Goal: Information Seeking & Learning: Find specific fact

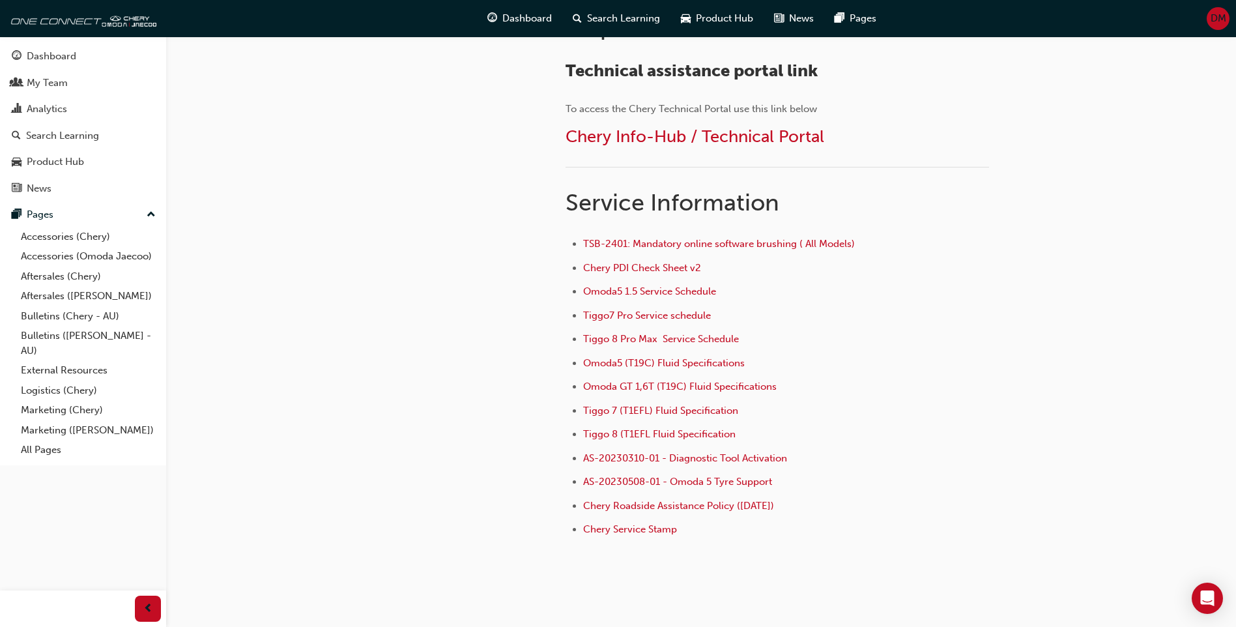
scroll to position [782, 0]
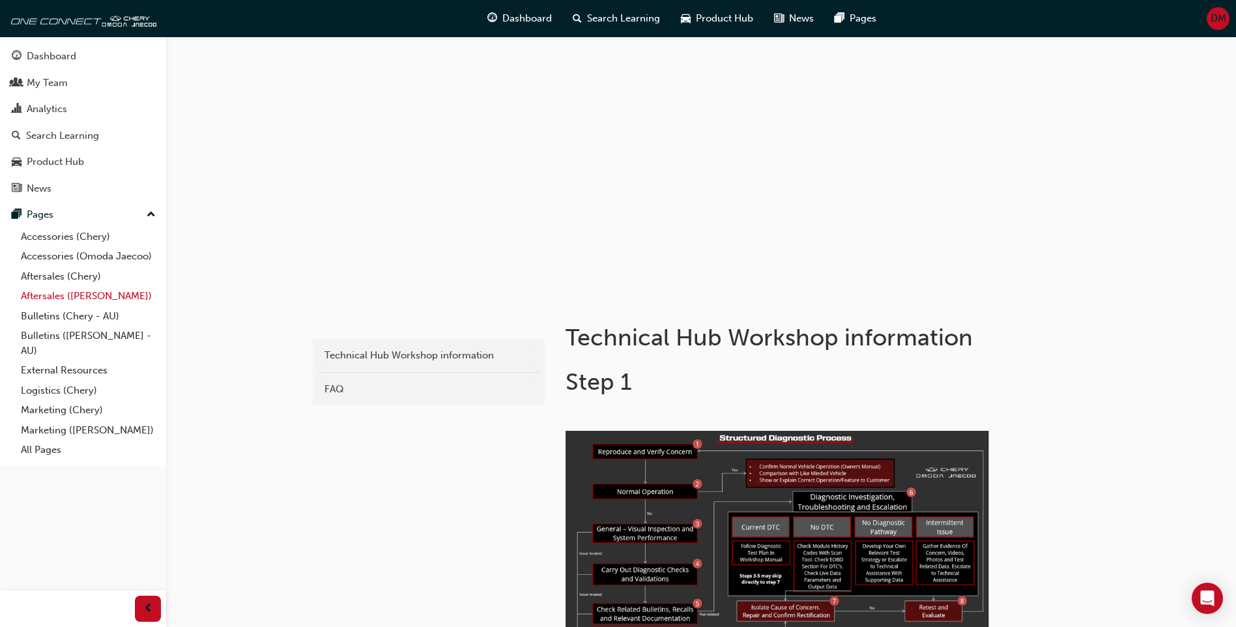
click at [98, 300] on link "Aftersales ([PERSON_NAME])" at bounding box center [88, 296] width 145 height 20
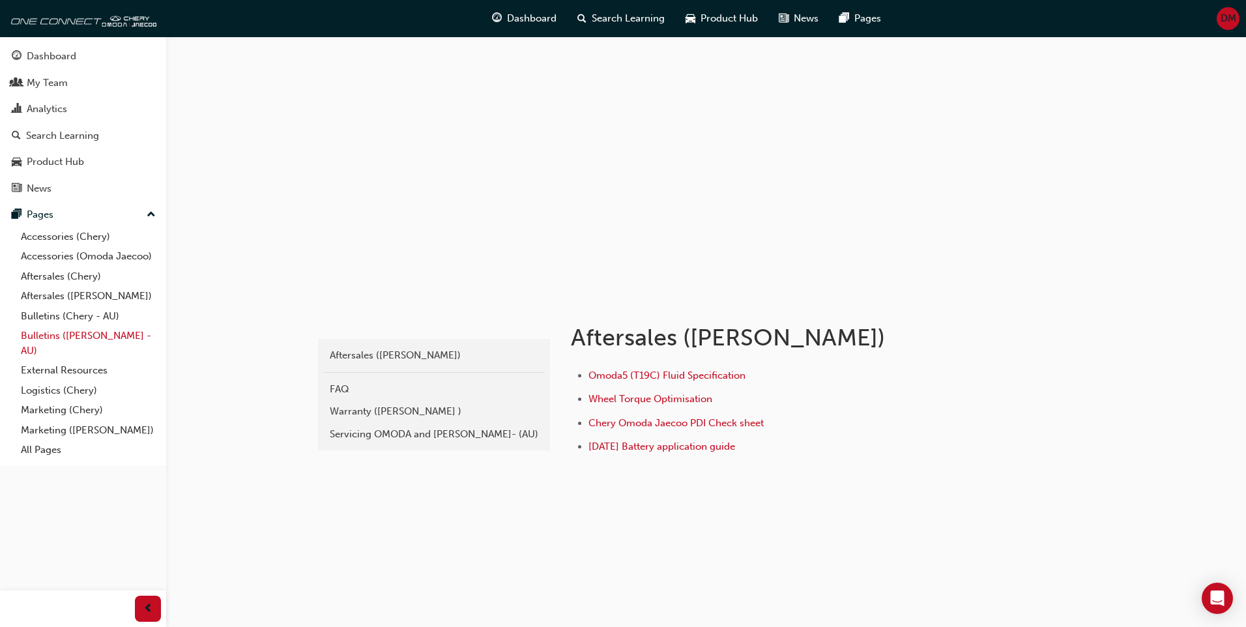
click at [97, 345] on link "Bulletins ([PERSON_NAME] - AU)" at bounding box center [88, 343] width 145 height 35
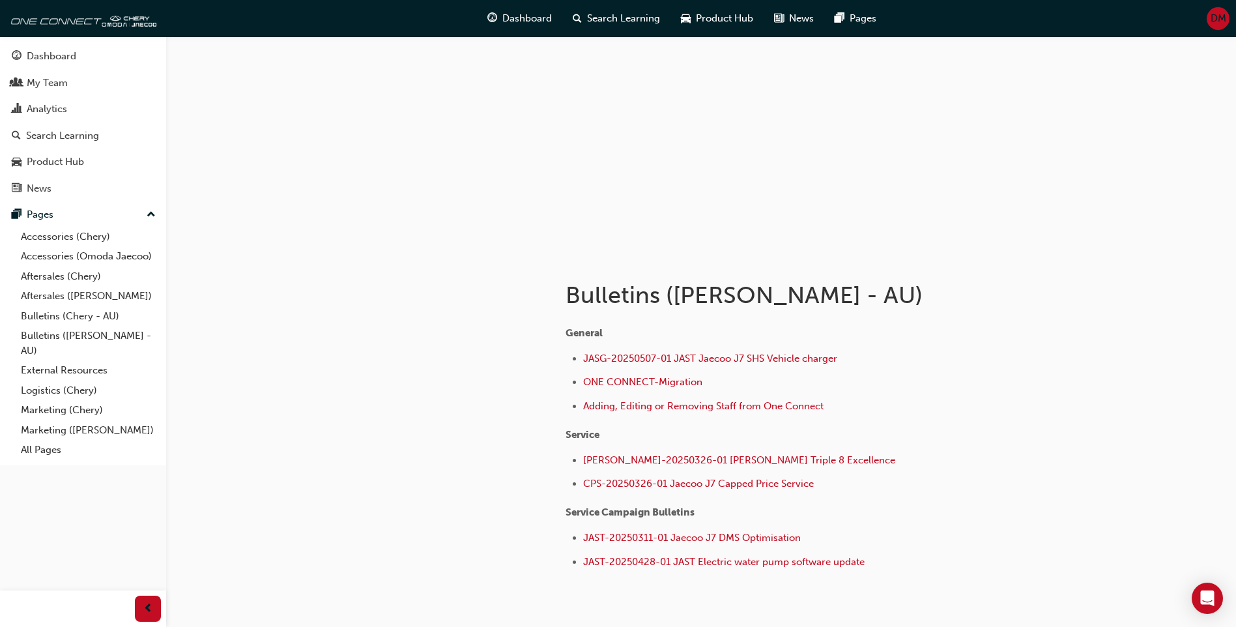
scroll to position [65, 0]
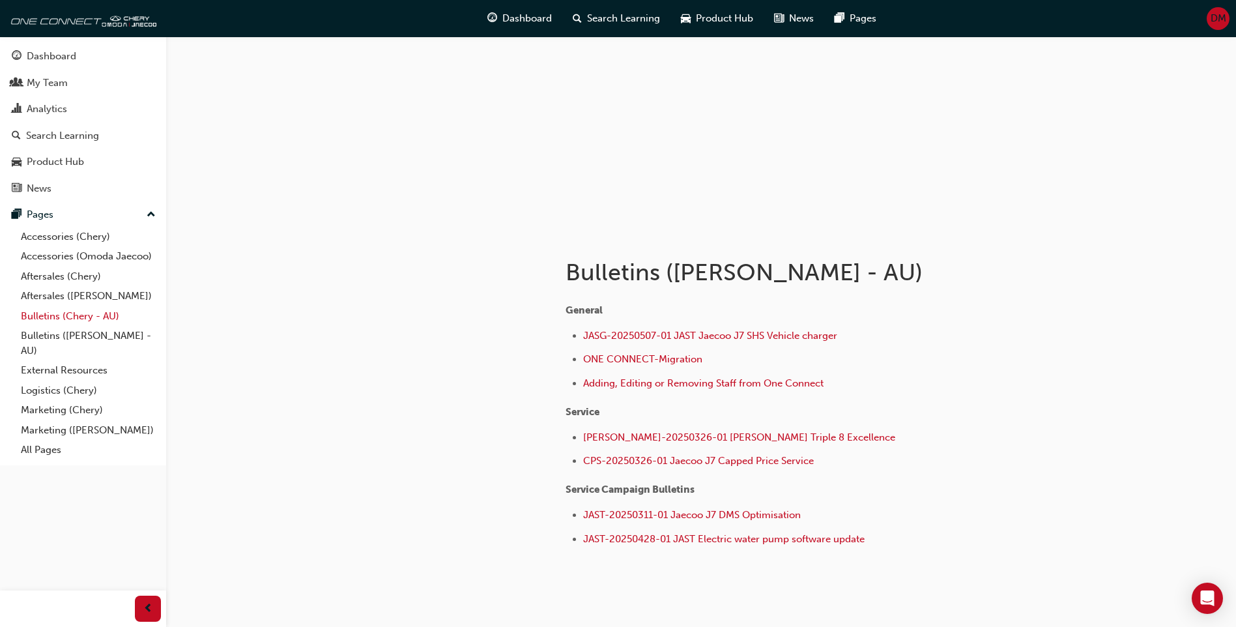
click at [66, 315] on link "Bulletins (Chery - AU)" at bounding box center [88, 316] width 145 height 20
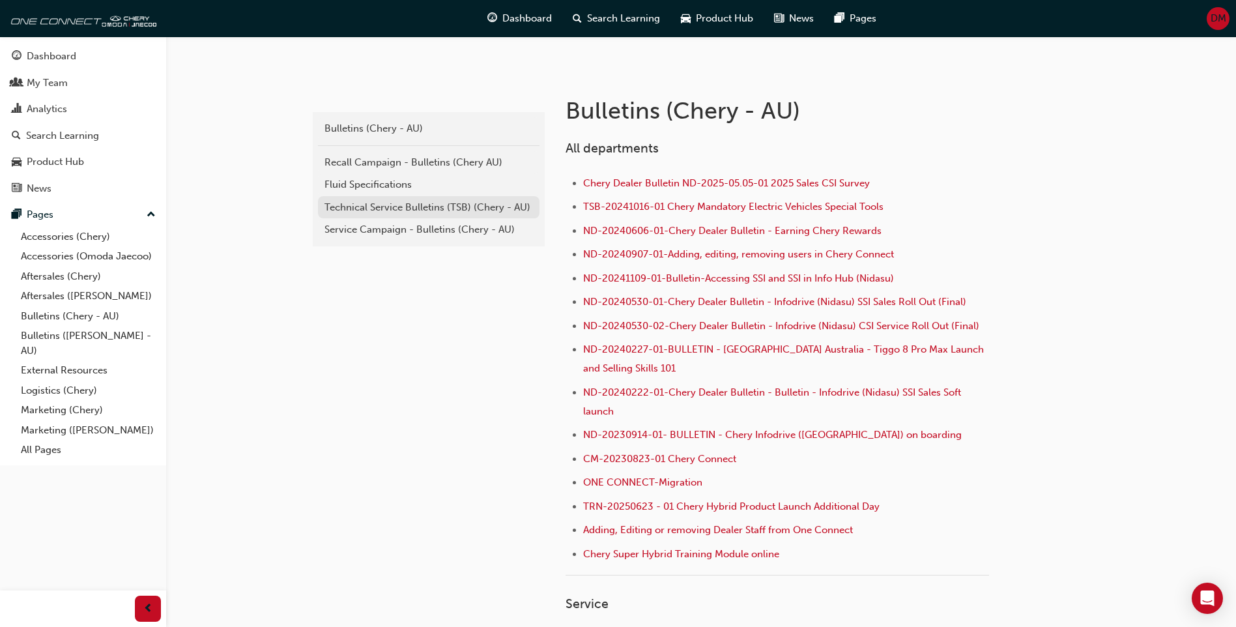
scroll to position [195, 0]
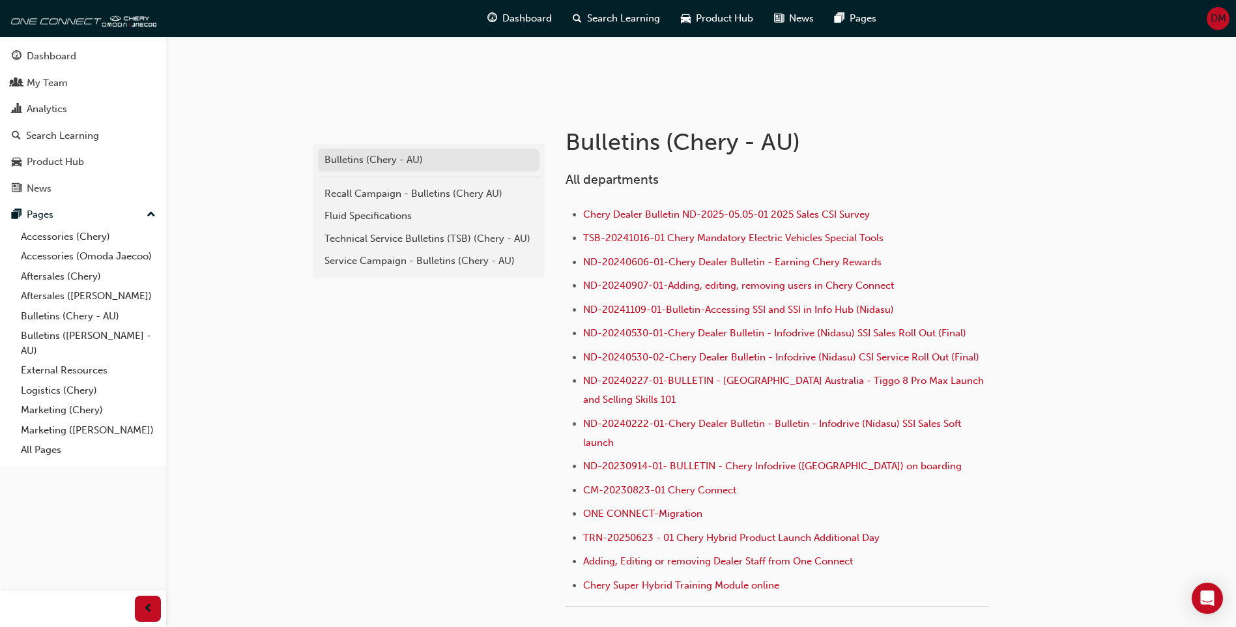
click at [401, 163] on div "Bulletins (Chery - AU)" at bounding box center [429, 159] width 209 height 15
click at [411, 195] on div "Recall Campaign - Bulletins (Chery AU)" at bounding box center [429, 193] width 209 height 15
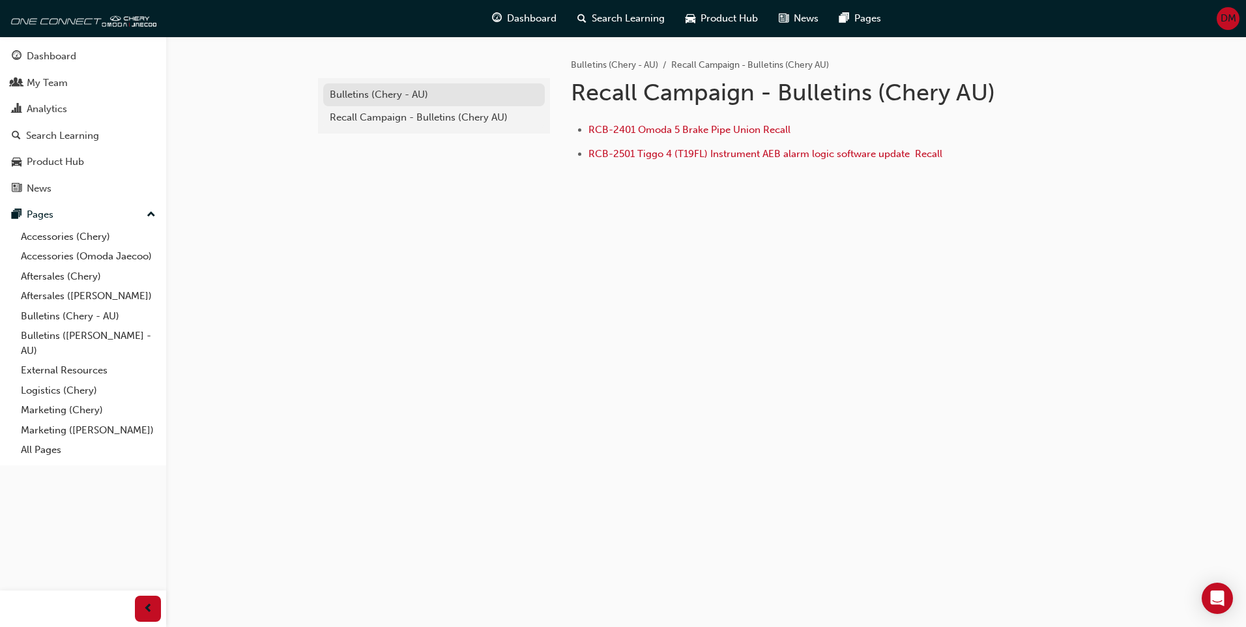
click at [390, 95] on div "Bulletins (Chery - AU)" at bounding box center [434, 94] width 209 height 15
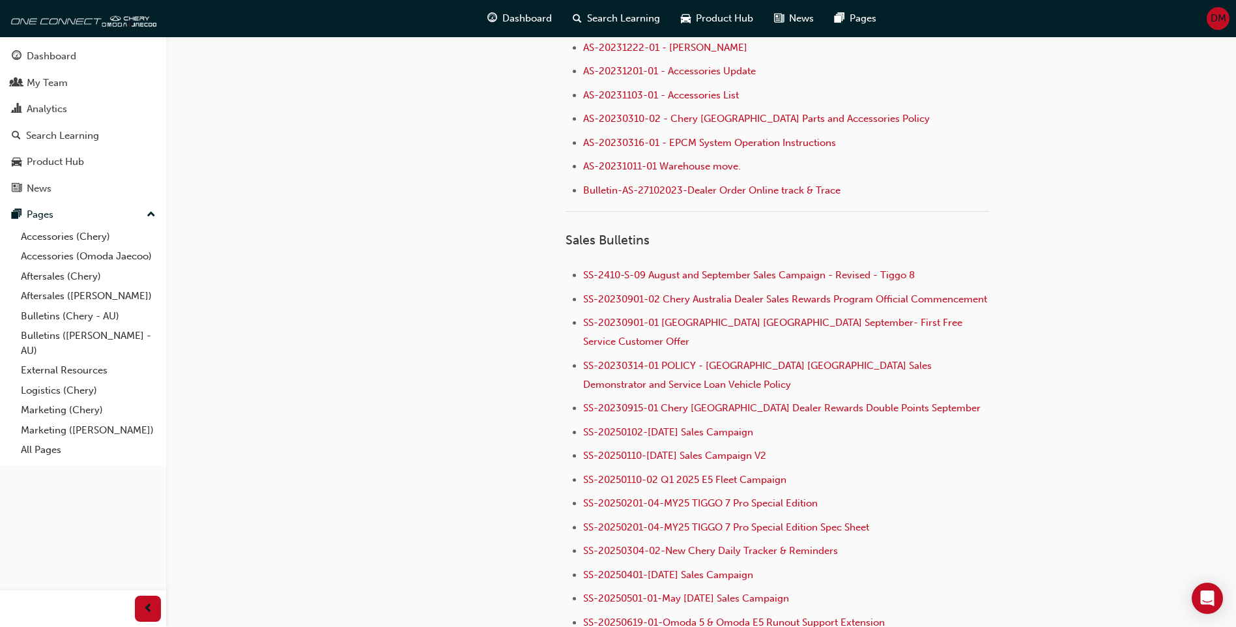
scroll to position [1173, 0]
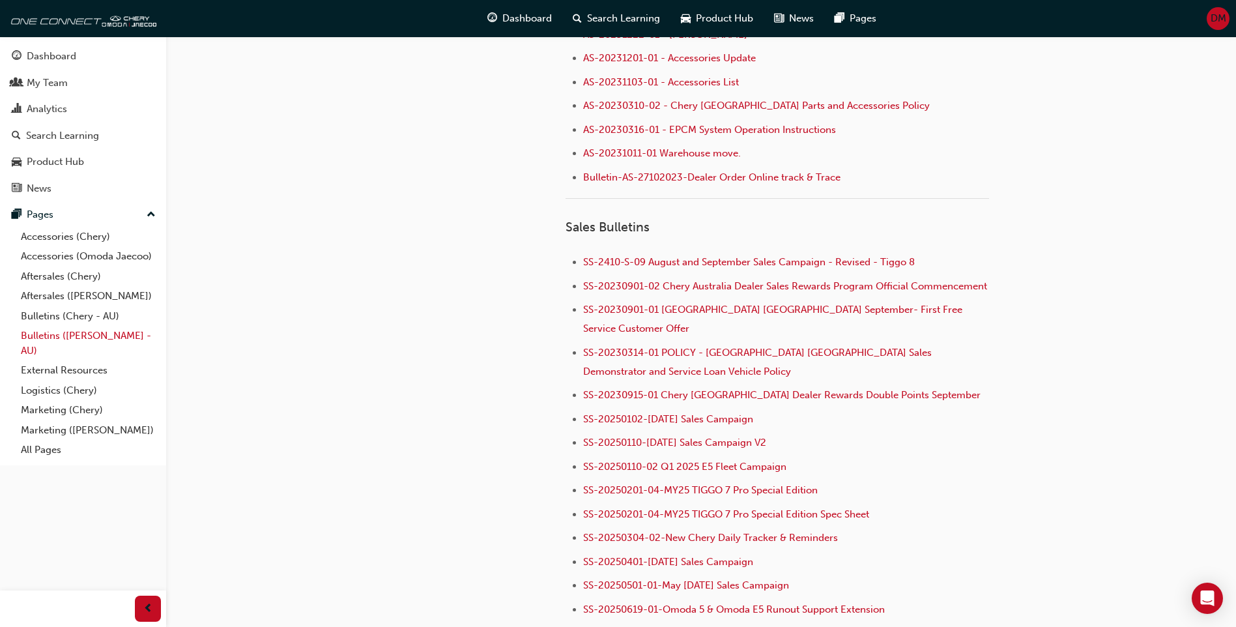
click at [78, 337] on link "Bulletins ([PERSON_NAME] - AU)" at bounding box center [88, 343] width 145 height 35
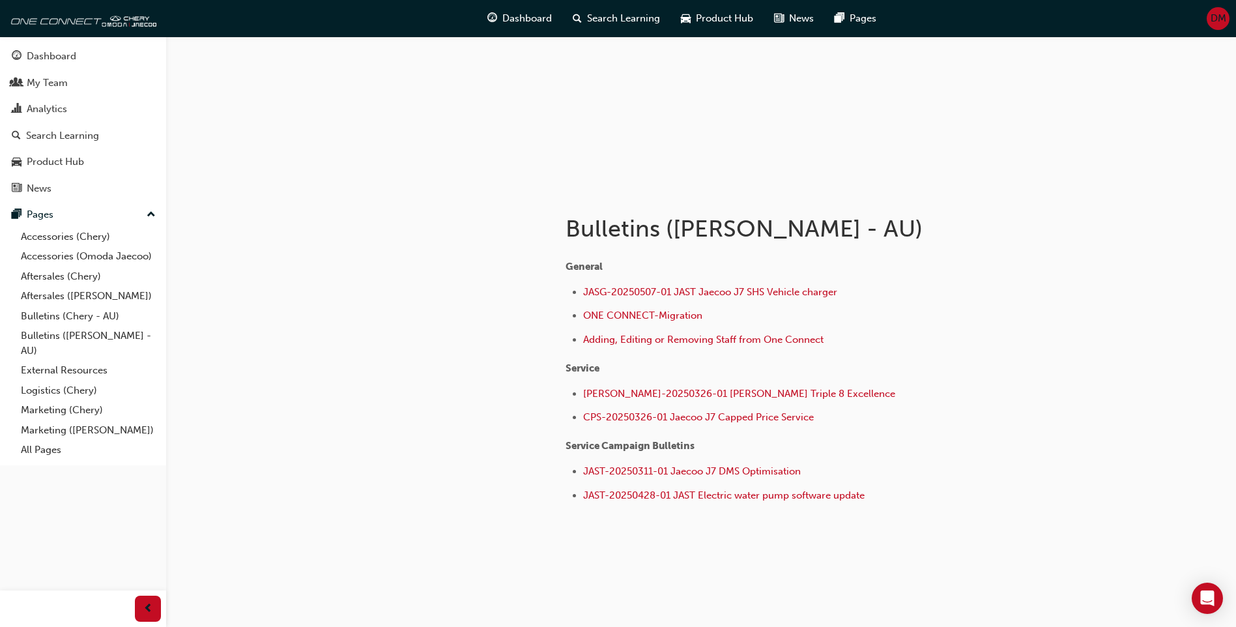
scroll to position [114, 0]
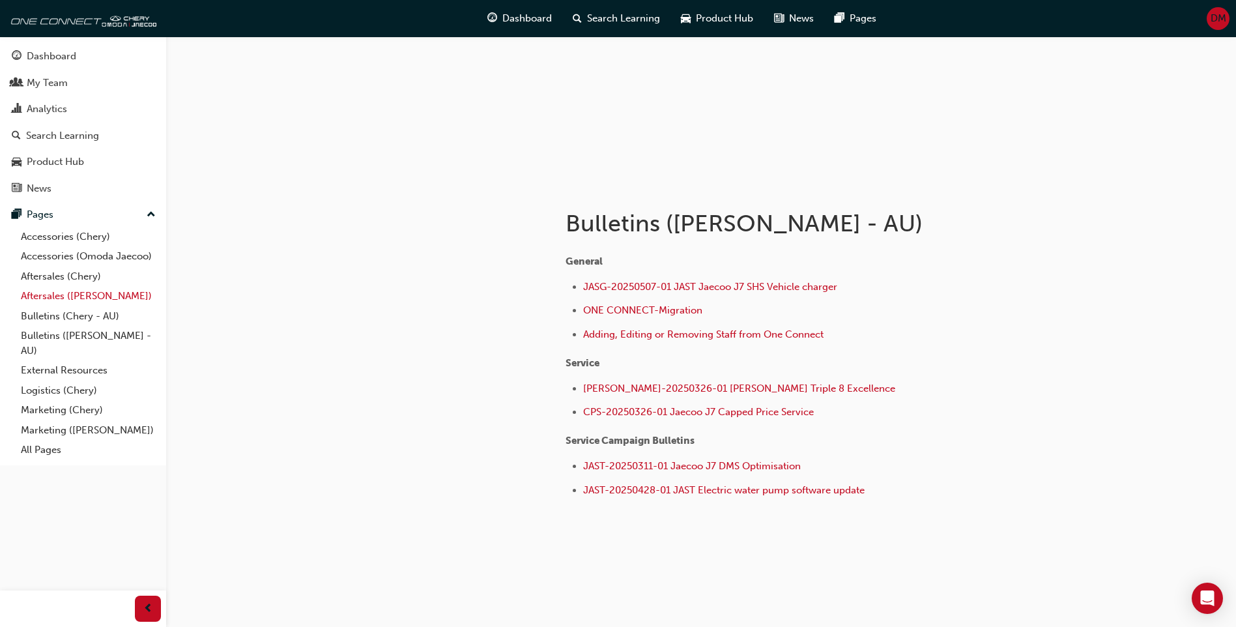
click at [87, 299] on link "Aftersales ([PERSON_NAME])" at bounding box center [88, 296] width 145 height 20
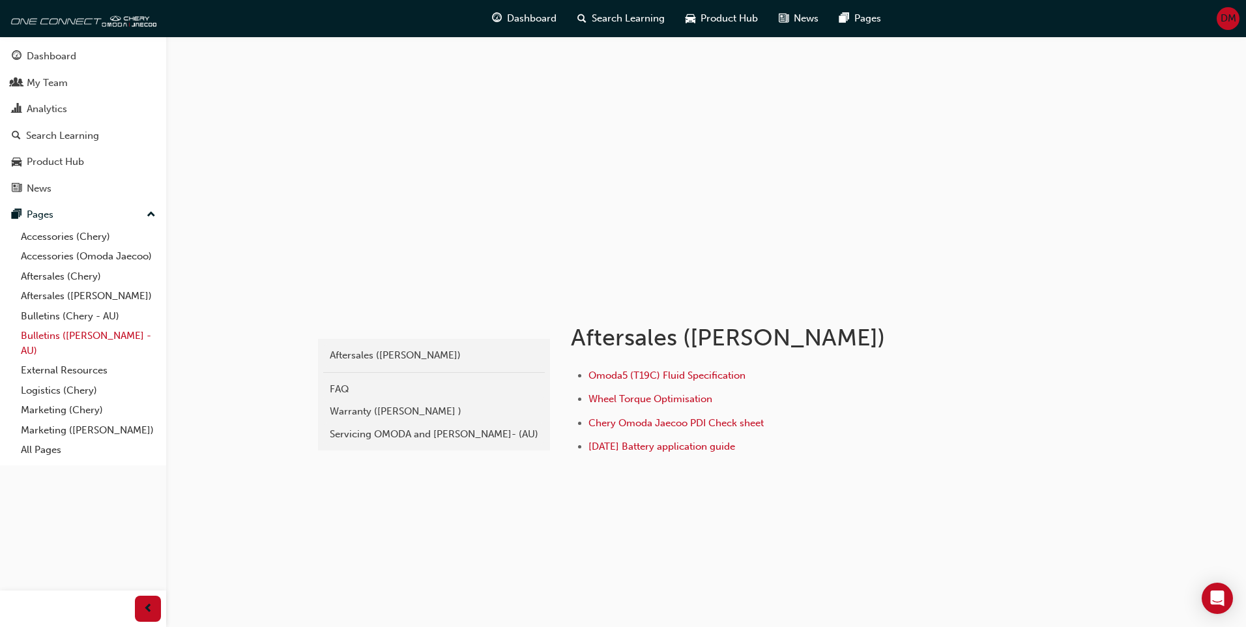
click at [99, 334] on link "Bulletins ([PERSON_NAME] - AU)" at bounding box center [88, 343] width 145 height 35
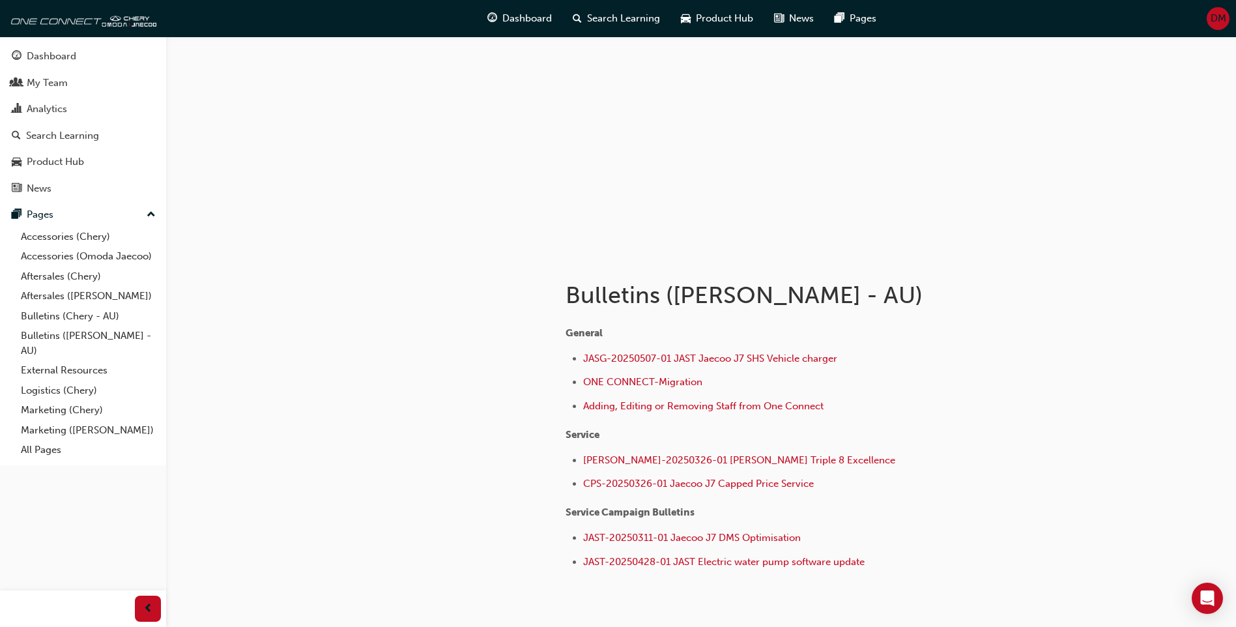
scroll to position [65, 0]
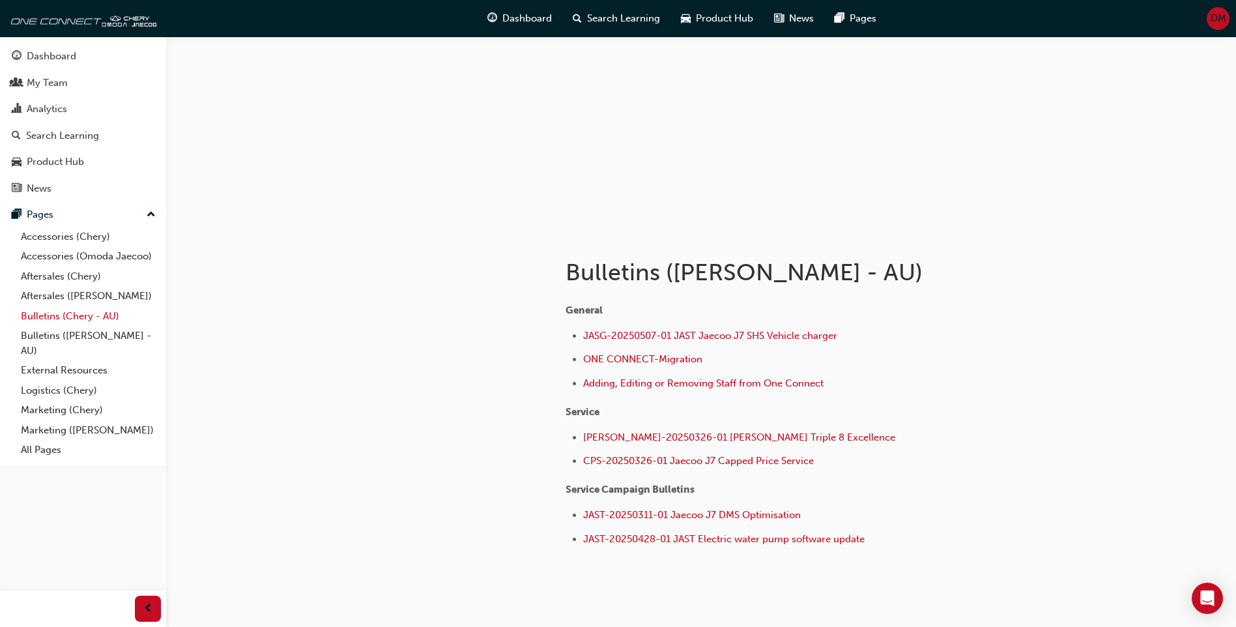
click at [87, 317] on link "Bulletins (Chery - AU)" at bounding box center [88, 316] width 145 height 20
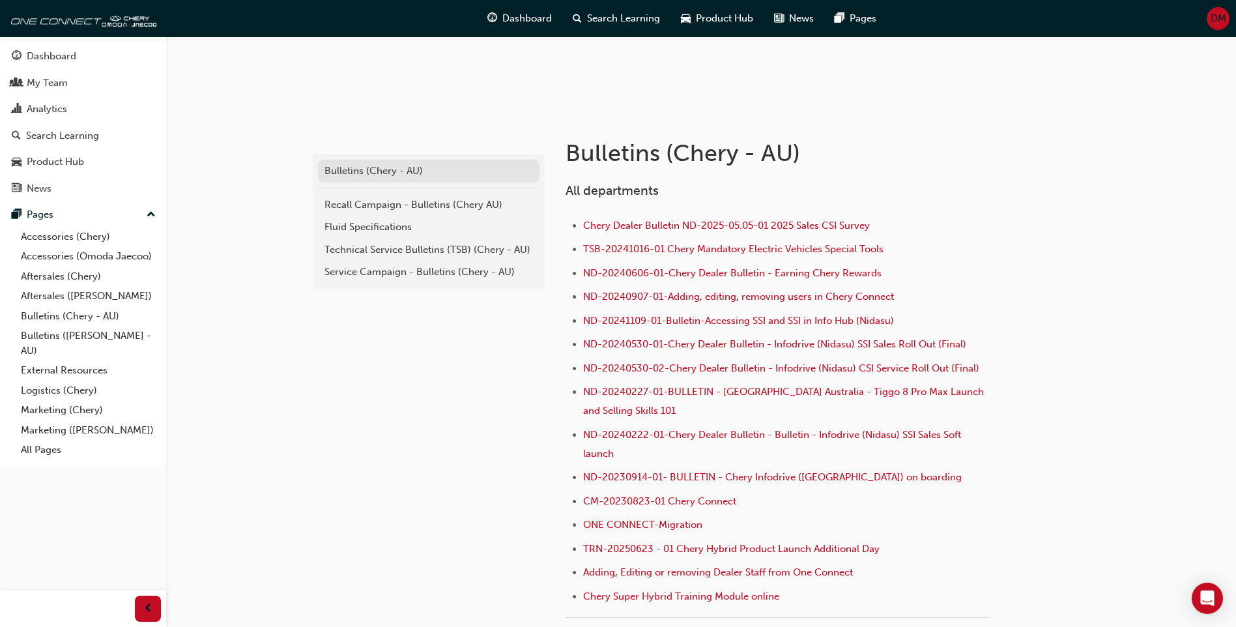
scroll to position [65, 0]
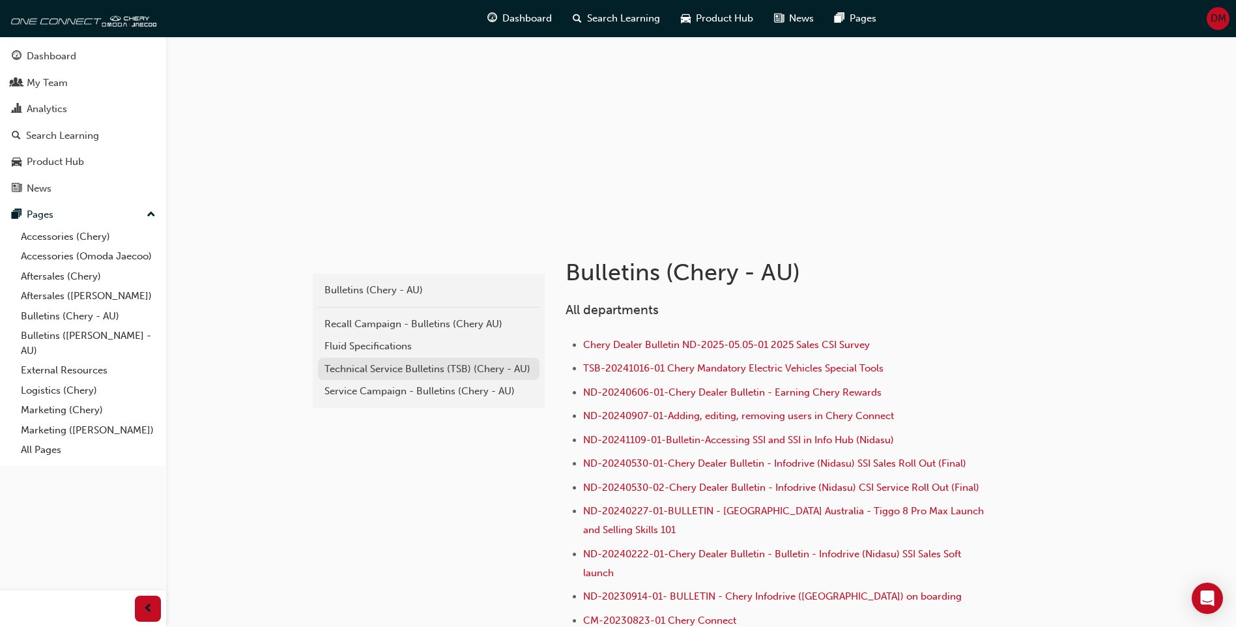
click at [457, 372] on div "Technical Service Bulletins (TSB) (Chery - AU)" at bounding box center [429, 369] width 209 height 15
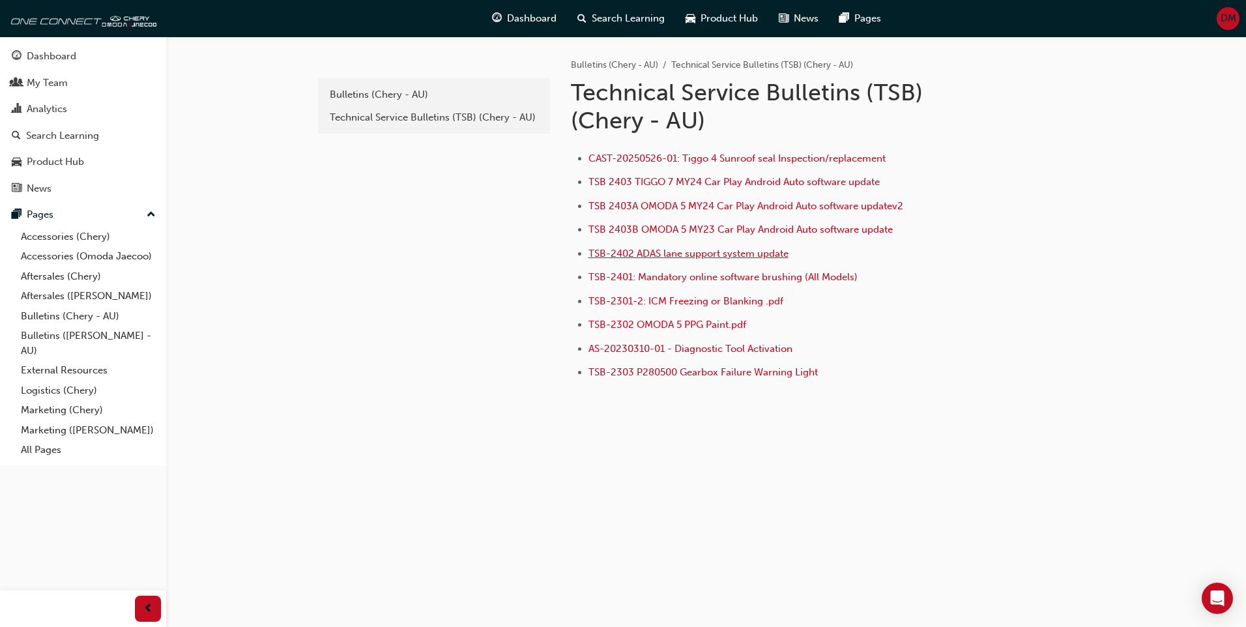
click at [700, 257] on span "TSB-2402 ADAS lane support system update" at bounding box center [688, 254] width 200 height 12
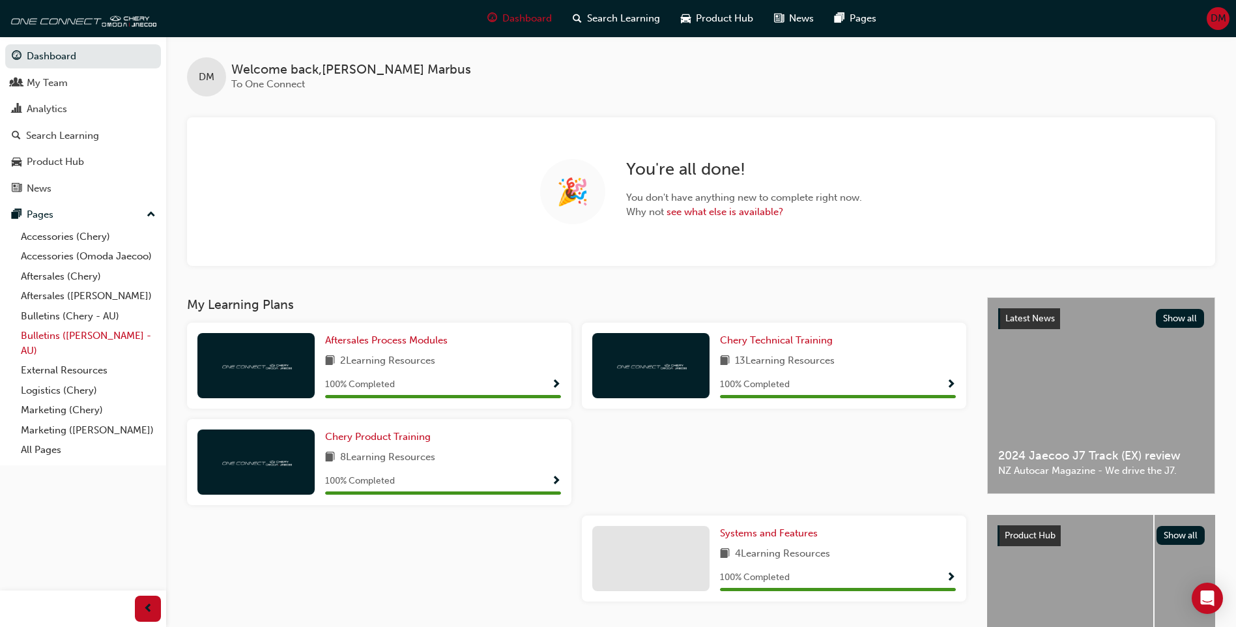
click at [115, 333] on link "Bulletins ([PERSON_NAME] - AU)" at bounding box center [88, 343] width 145 height 35
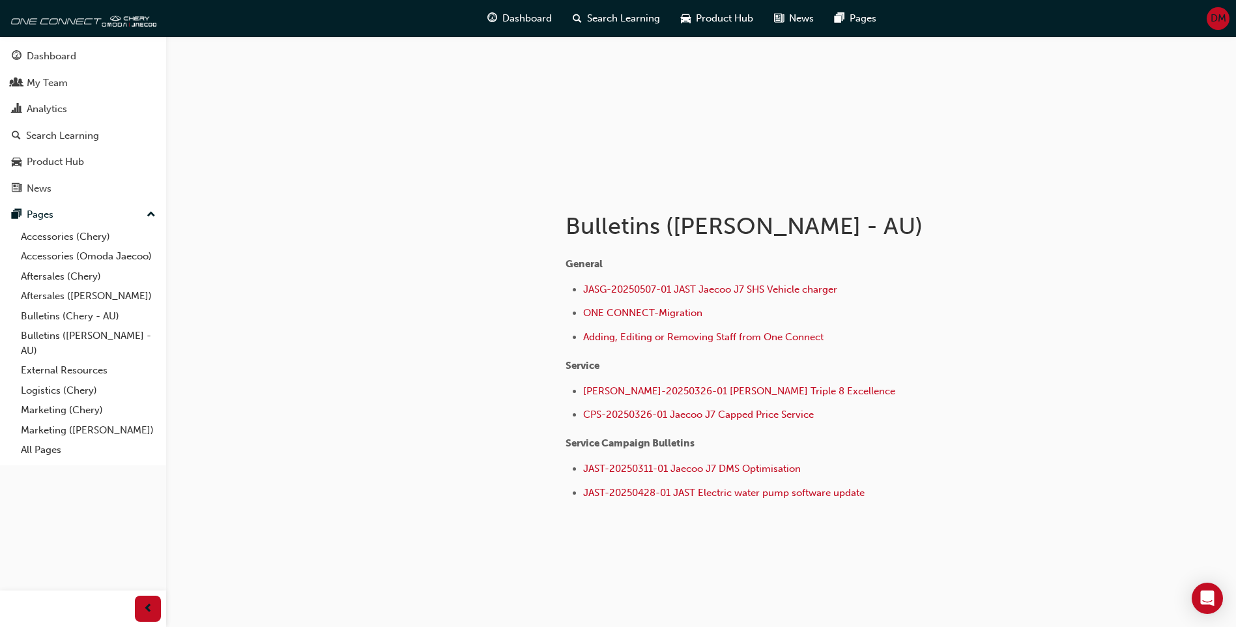
scroll to position [114, 0]
click at [92, 300] on link "Aftersales ([PERSON_NAME])" at bounding box center [88, 296] width 145 height 20
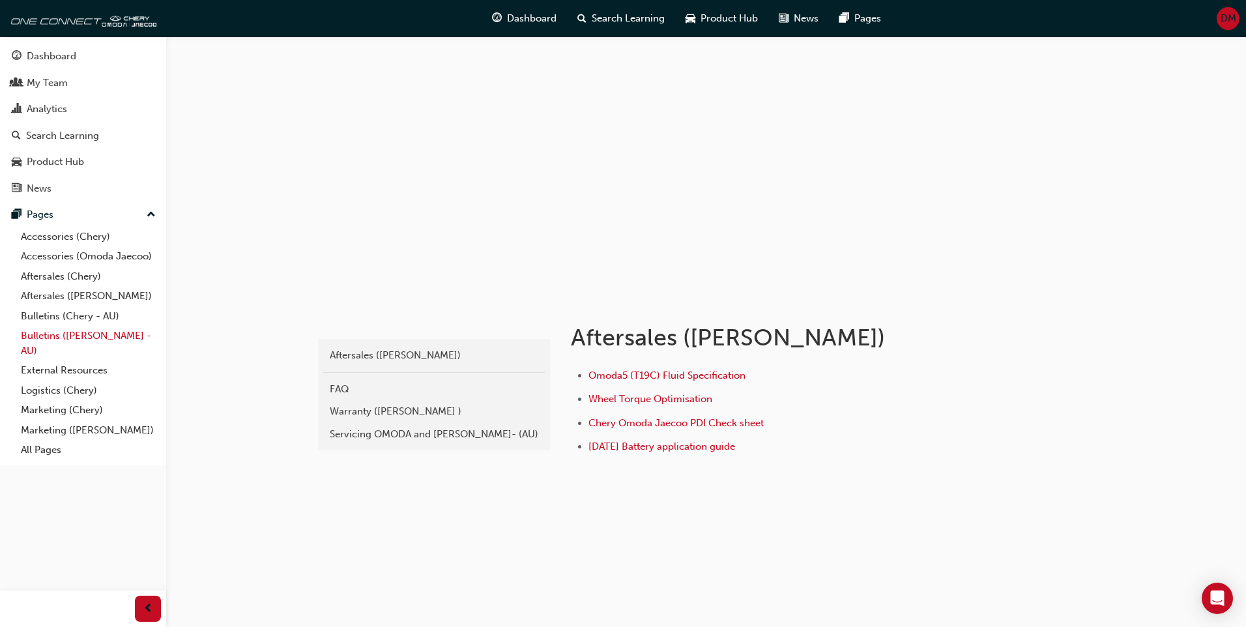
click at [66, 336] on link "Bulletins ([PERSON_NAME] - AU)" at bounding box center [88, 343] width 145 height 35
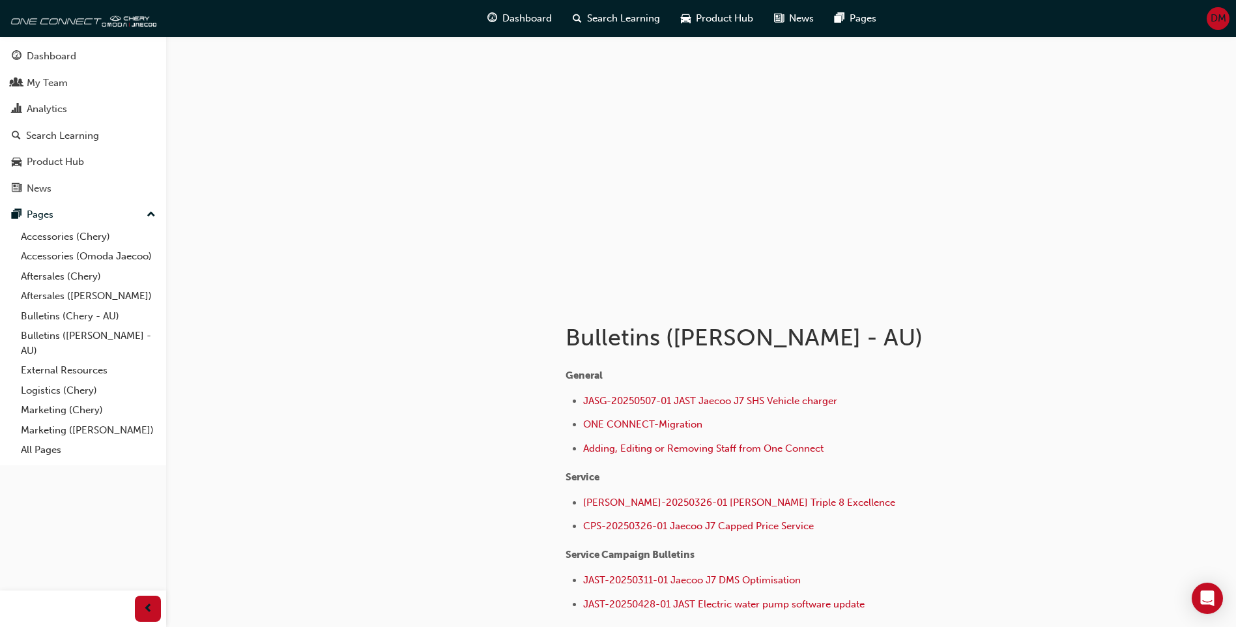
click at [16, 326] on link "Bulletins ([PERSON_NAME] - AU)" at bounding box center [88, 343] width 145 height 35
